Goal: Task Accomplishment & Management: Manage account settings

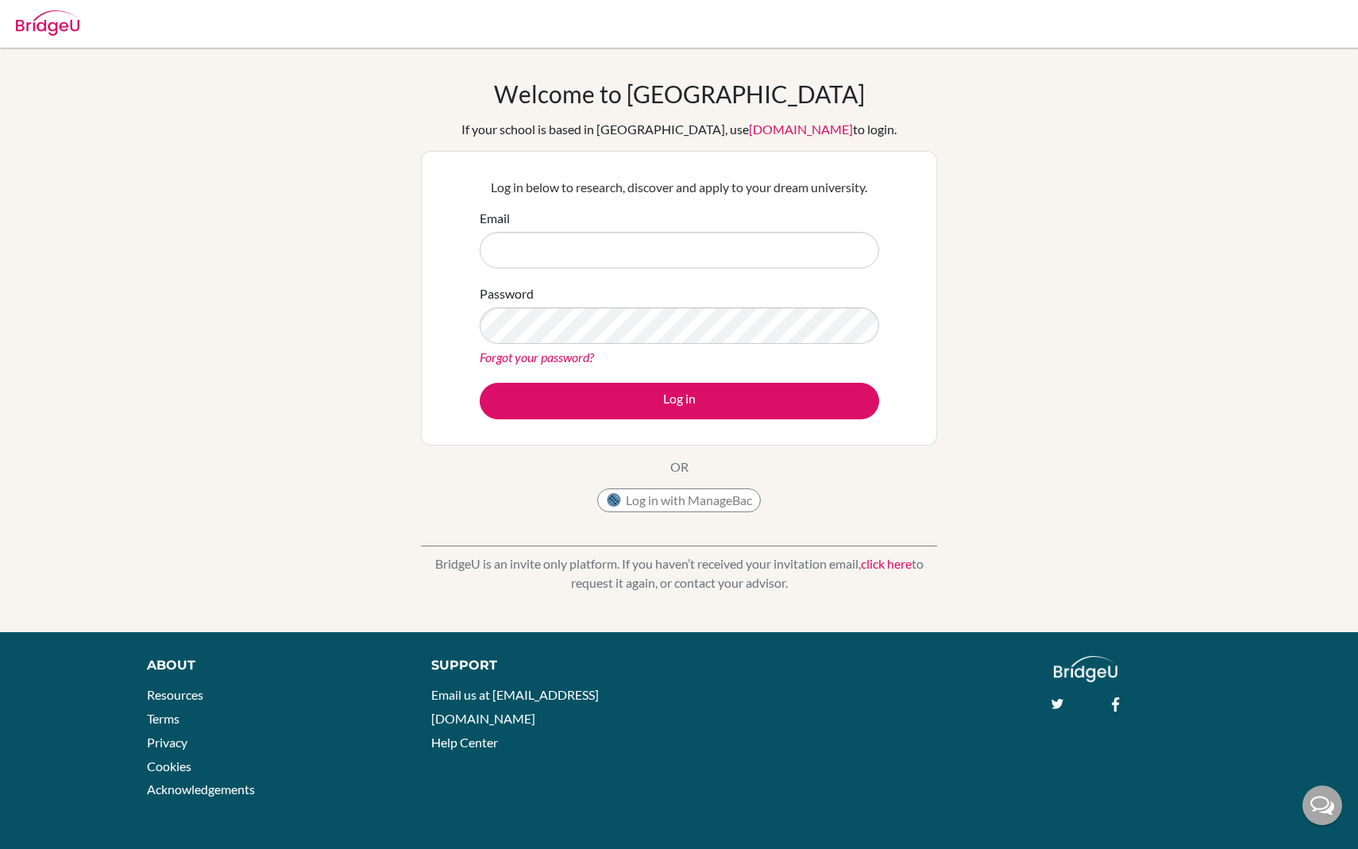
click at [545, 245] on input "Email" at bounding box center [679, 250] width 399 height 37
type input "itsseanregan@gmail.com"
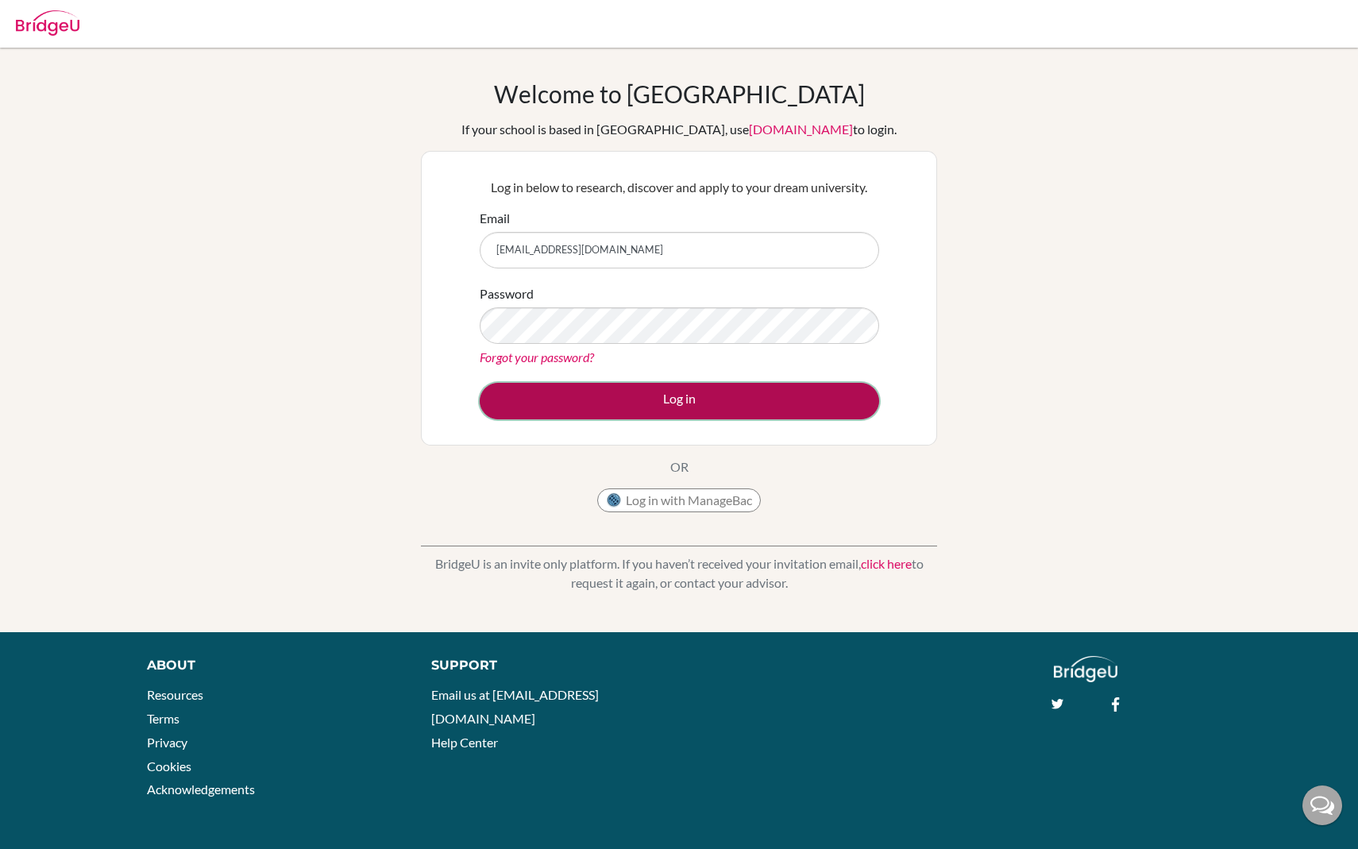
click at [577, 403] on button "Log in" at bounding box center [679, 401] width 399 height 37
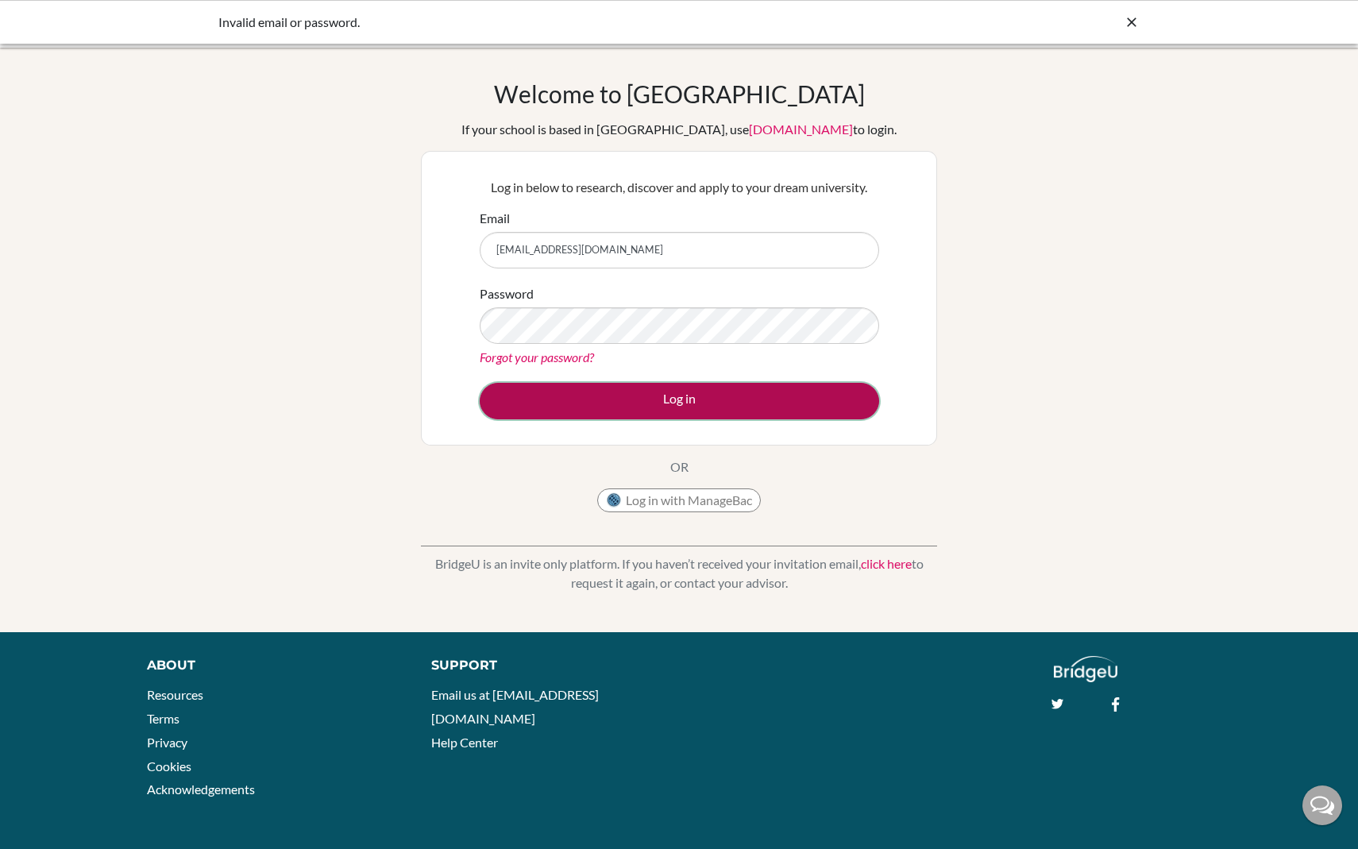
click at [568, 397] on button "Log in" at bounding box center [679, 401] width 399 height 37
click at [548, 391] on button "Log in" at bounding box center [679, 401] width 399 height 37
click at [554, 396] on button "Log in" at bounding box center [679, 401] width 399 height 37
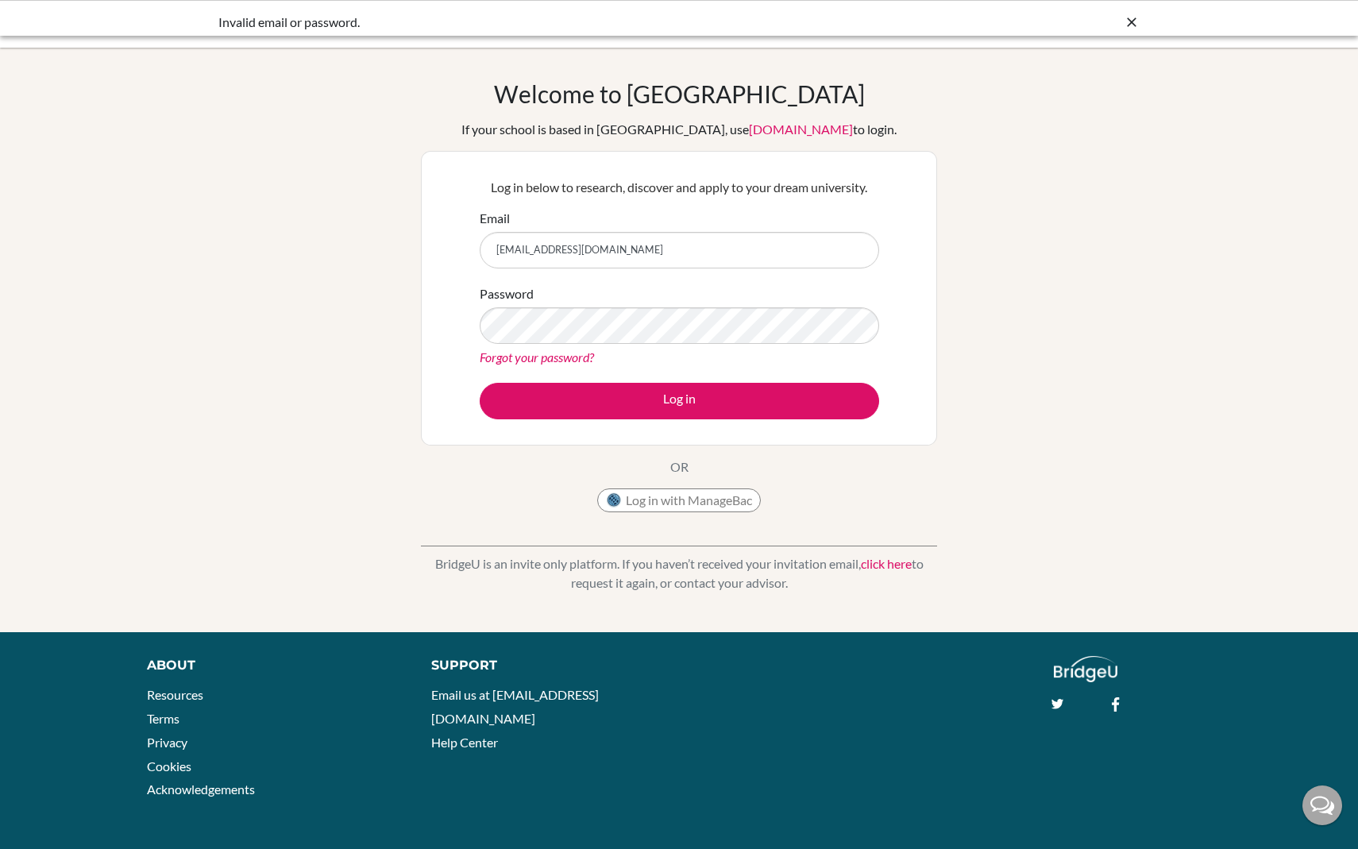
click at [540, 357] on link "Forgot your password?" at bounding box center [537, 356] width 114 height 15
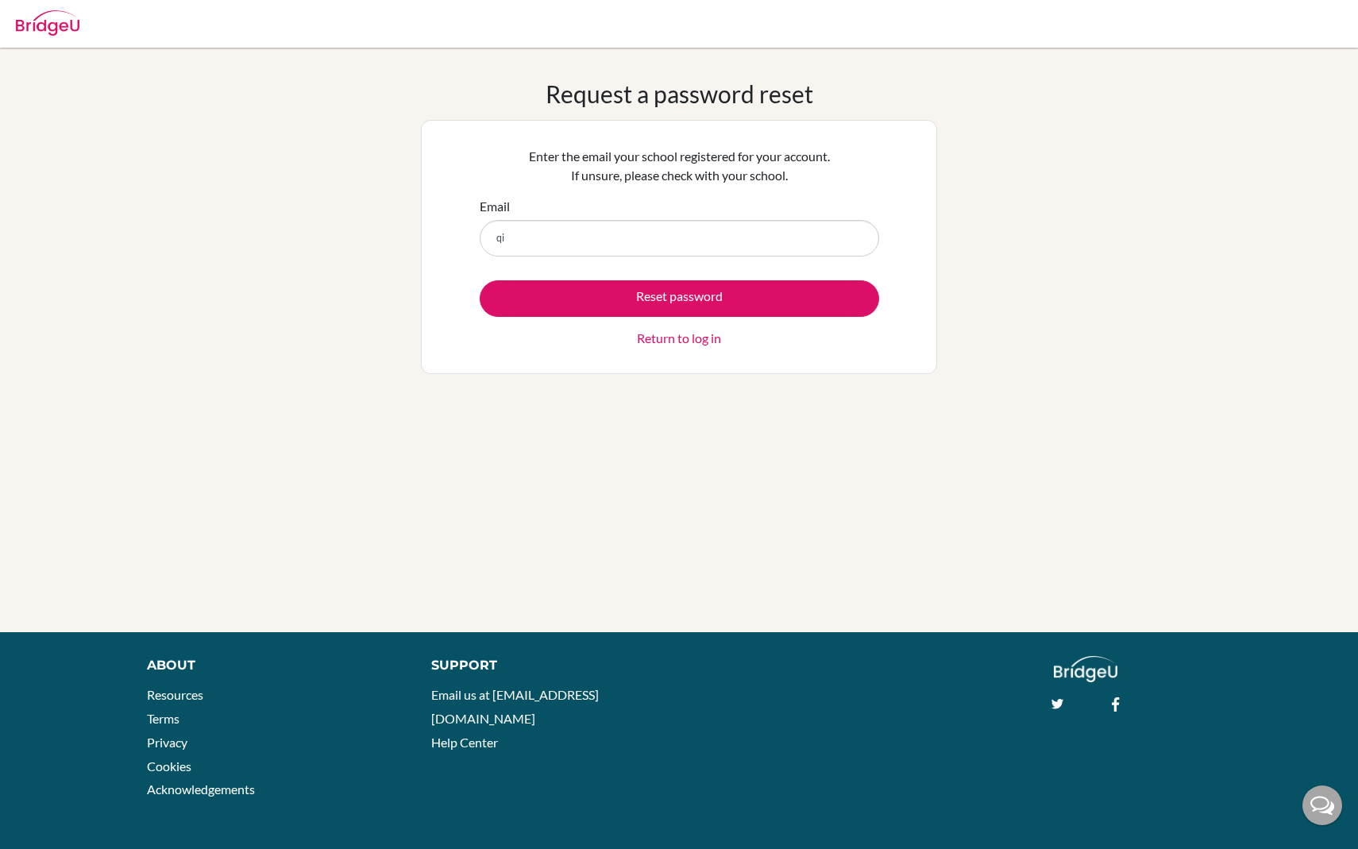
type input "q"
type input "[EMAIL_ADDRESS][DOMAIN_NAME]"
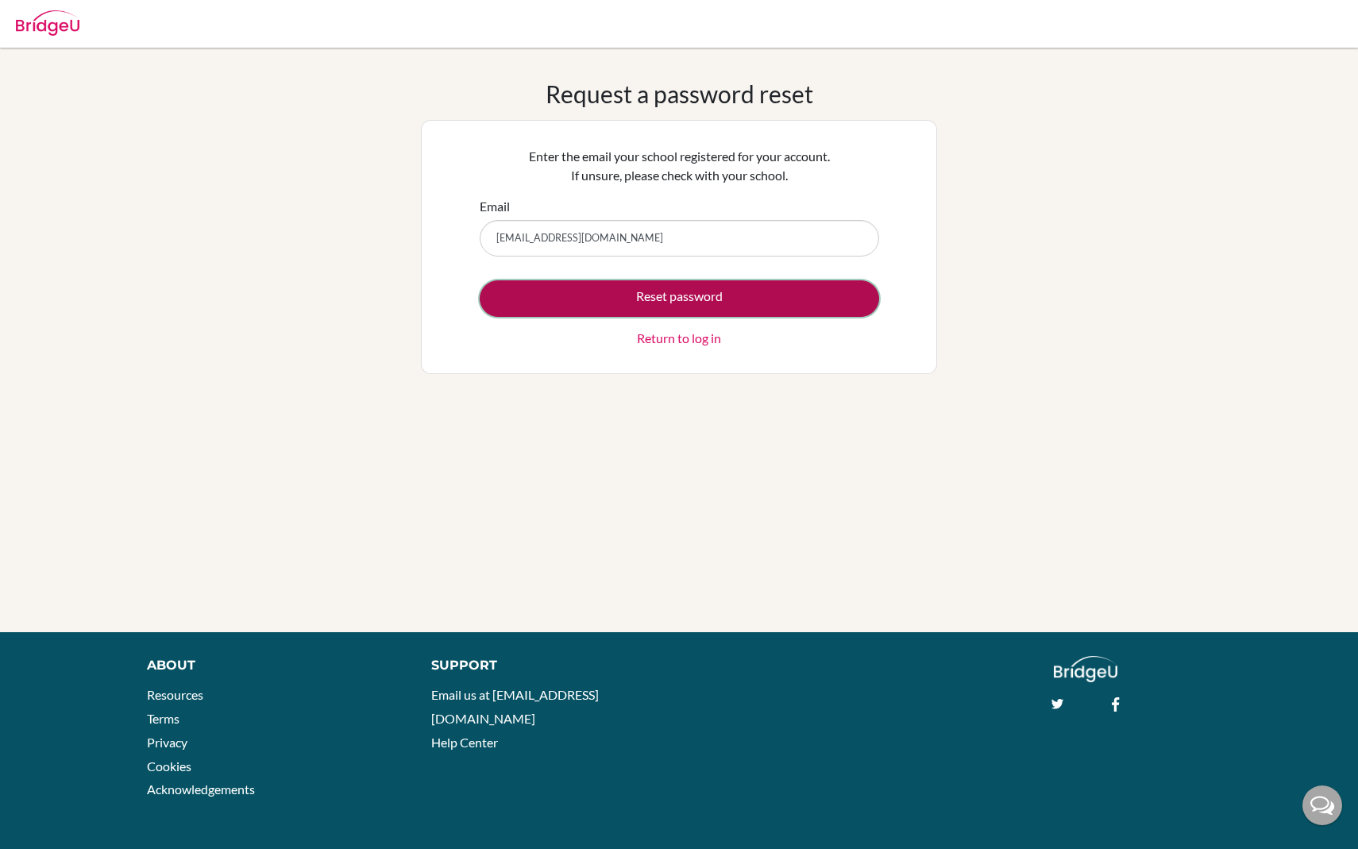
click at [616, 299] on button "Reset password" at bounding box center [679, 298] width 399 height 37
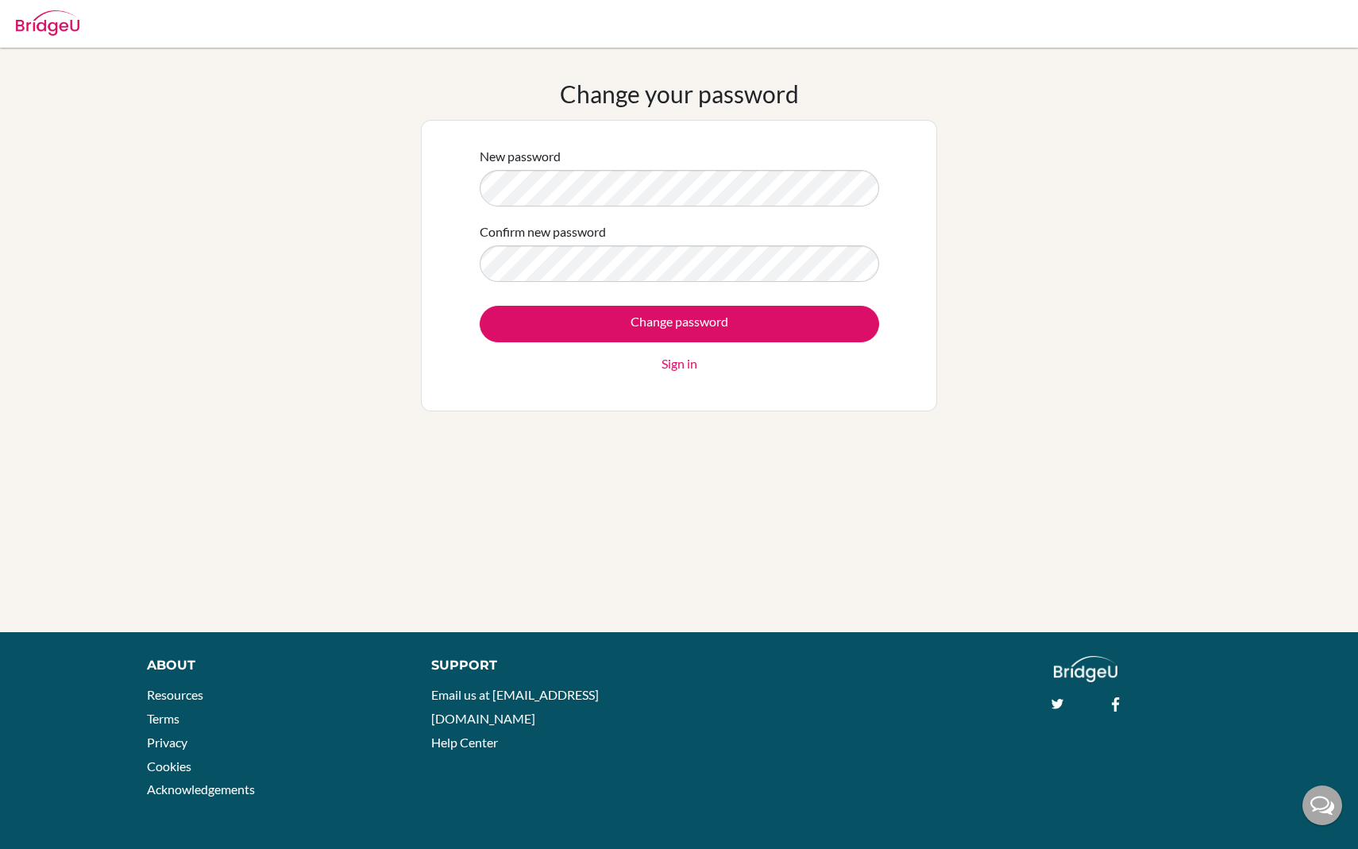
click at [349, 439] on div "Change your password New password Confirm new password Change password Sign in" at bounding box center [679, 339] width 1358 height 521
click at [461, 180] on div "New password Confirm new password Change password Sign in" at bounding box center [679, 265] width 516 height 291
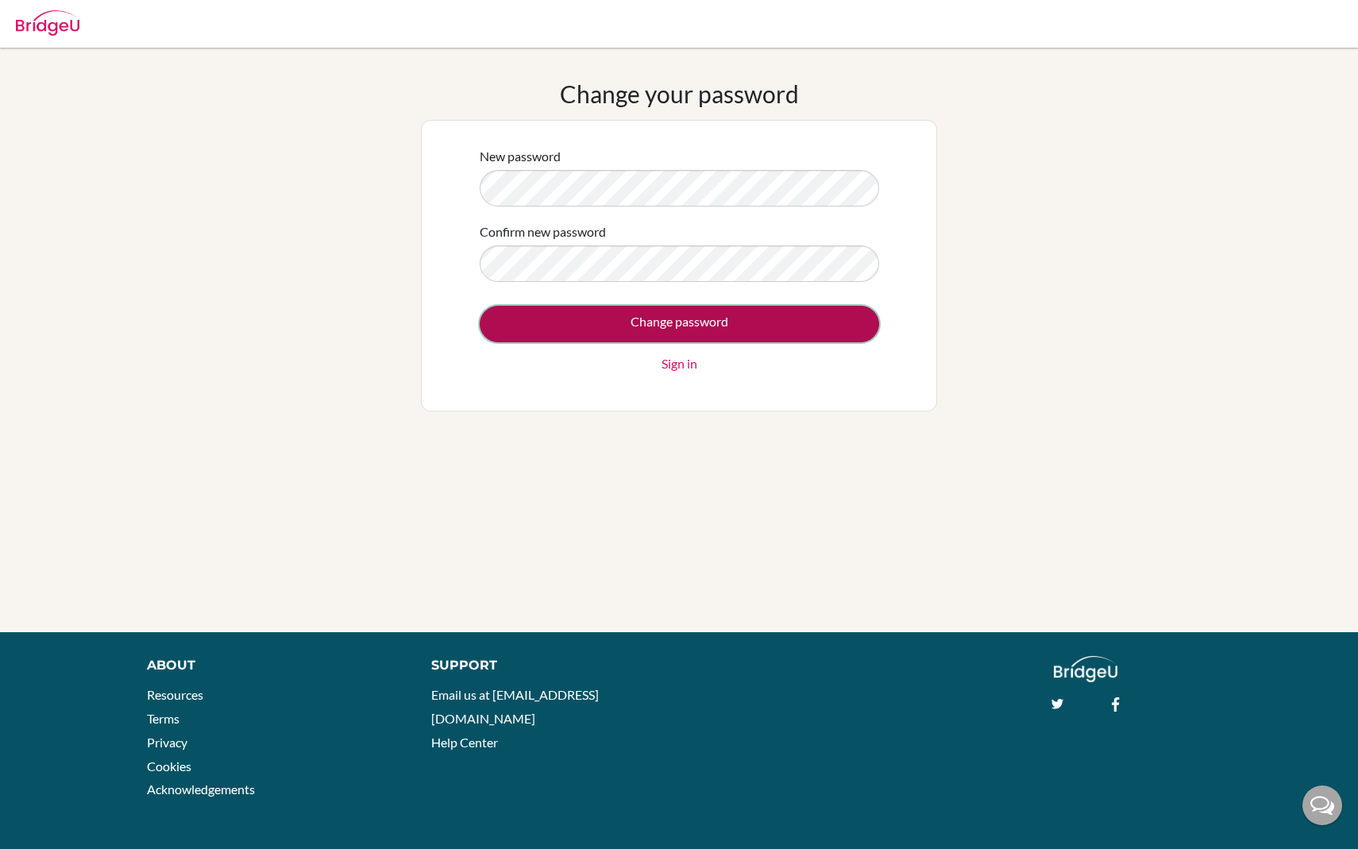
click at [563, 318] on input "Change password" at bounding box center [679, 324] width 399 height 37
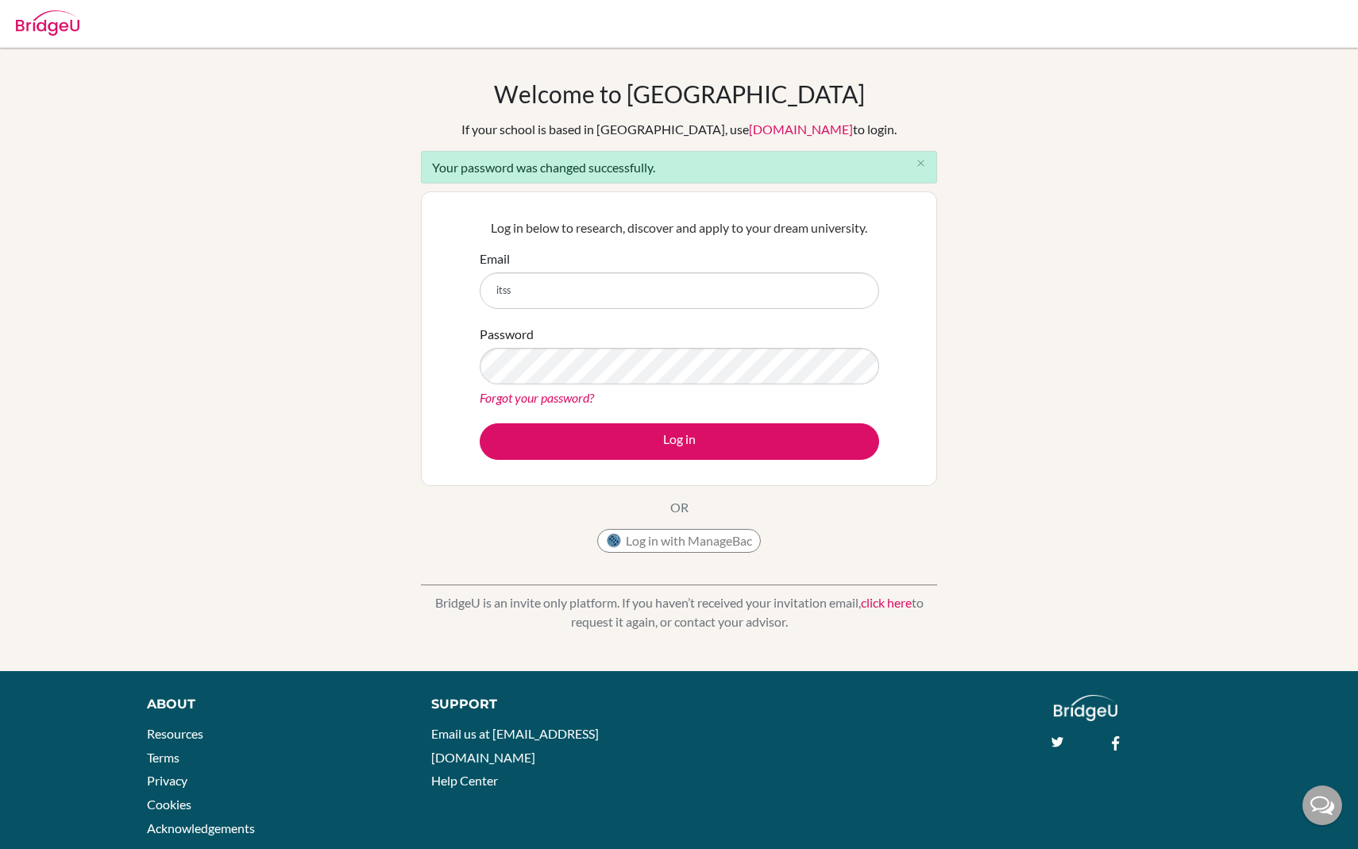
type input "[EMAIL_ADDRESS][DOMAIN_NAME]"
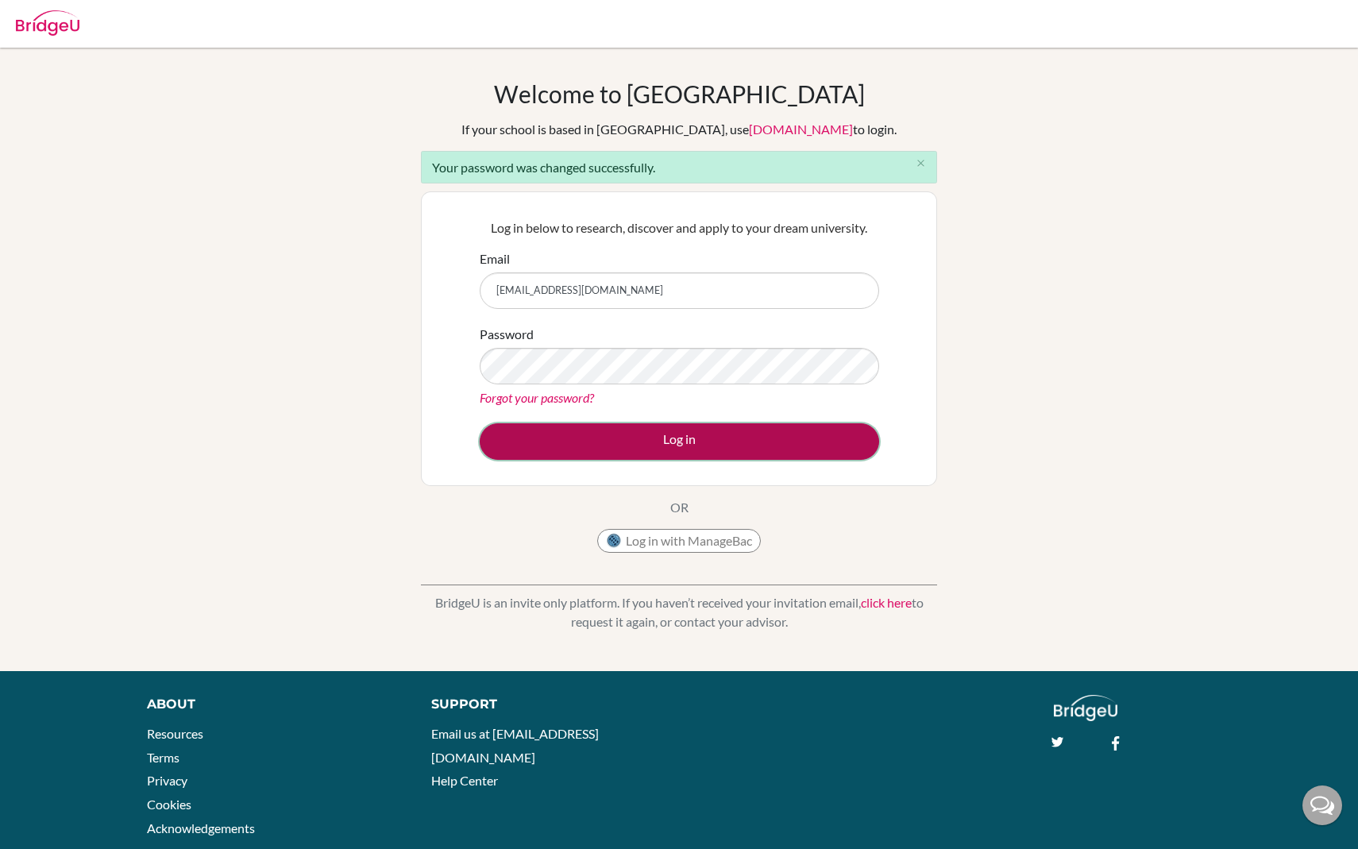
click at [599, 437] on button "Log in" at bounding box center [679, 441] width 399 height 37
